Goal: Transaction & Acquisition: Purchase product/service

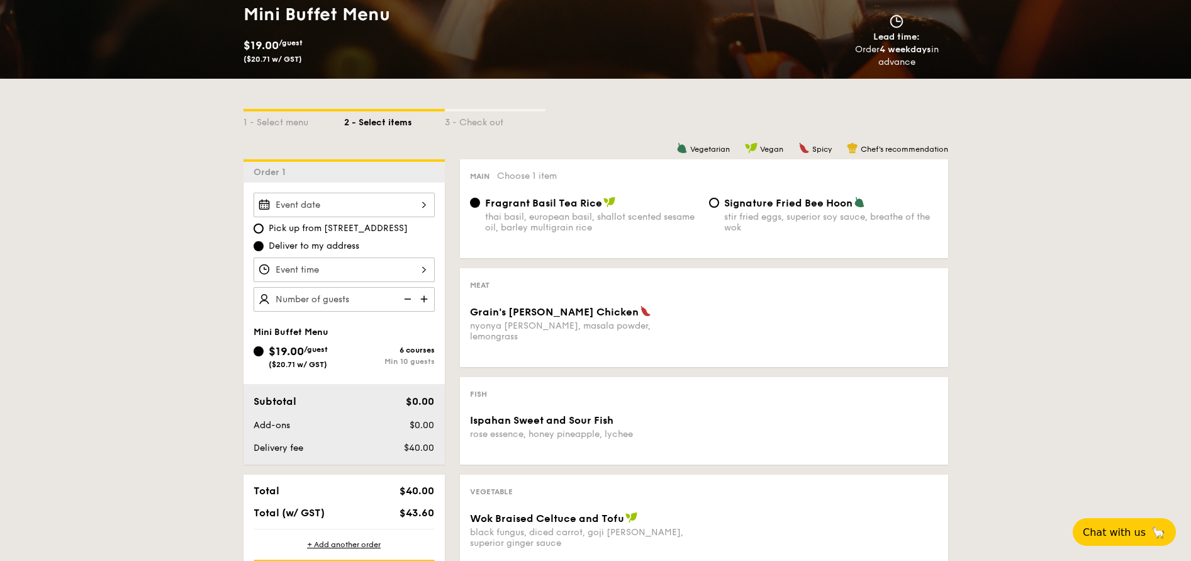
scroll to position [196, 0]
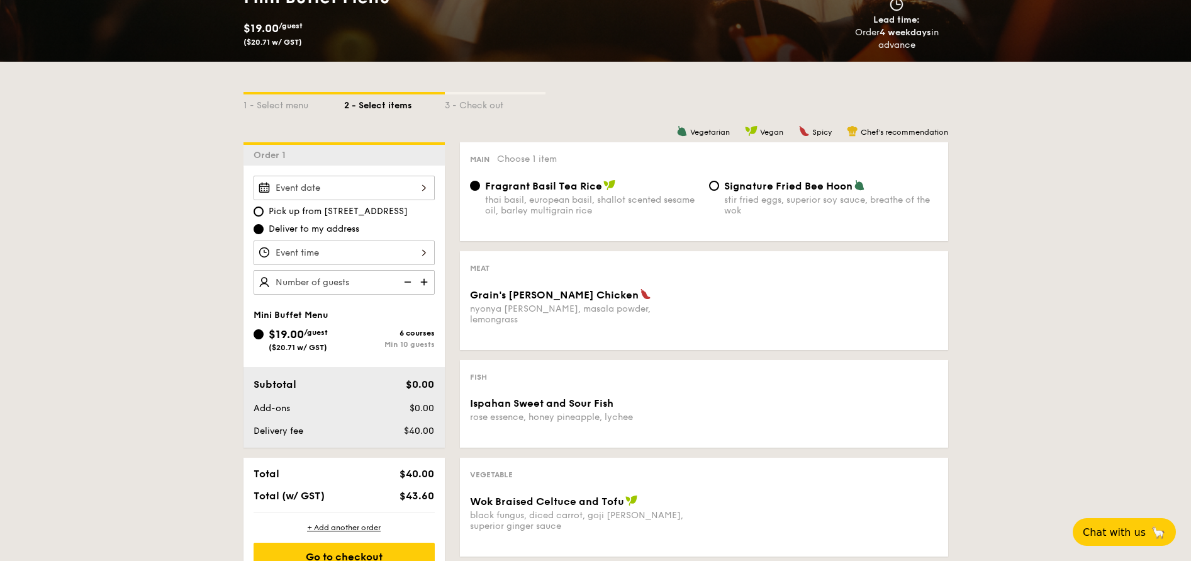
scroll to position [211, 0]
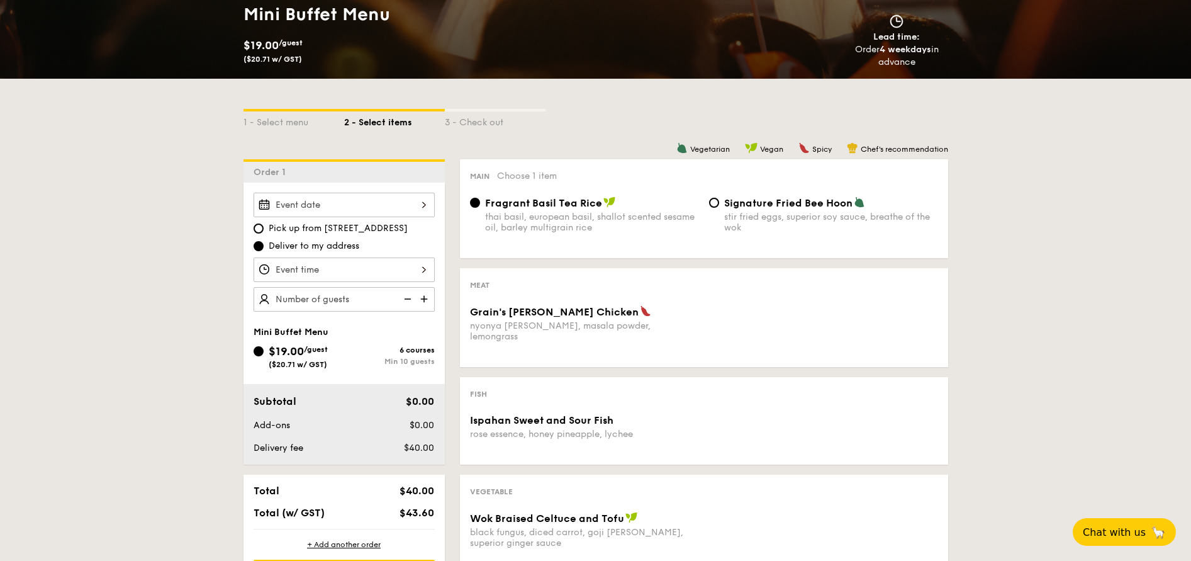
click at [543, 318] on div "Grain's Curry Chicken nyonya curry, masala powder, lemongrass" at bounding box center [584, 323] width 229 height 36
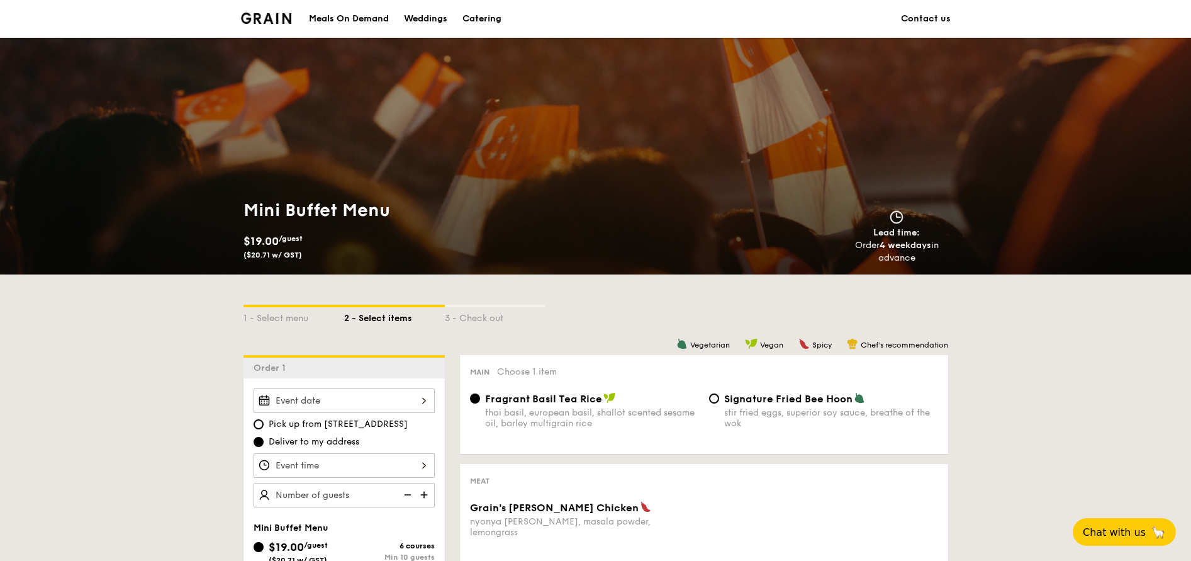
click at [255, 3] on li at bounding box center [271, 19] width 61 height 38
click at [276, 16] on img at bounding box center [266, 18] width 51 height 11
